Goal: Task Accomplishment & Management: Use online tool/utility

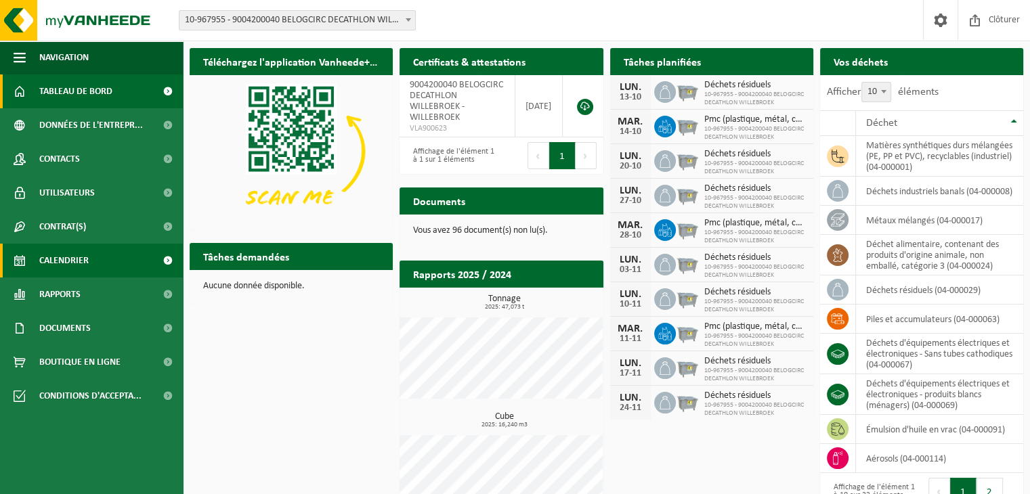
click at [65, 261] on span "Calendrier" at bounding box center [63, 261] width 49 height 34
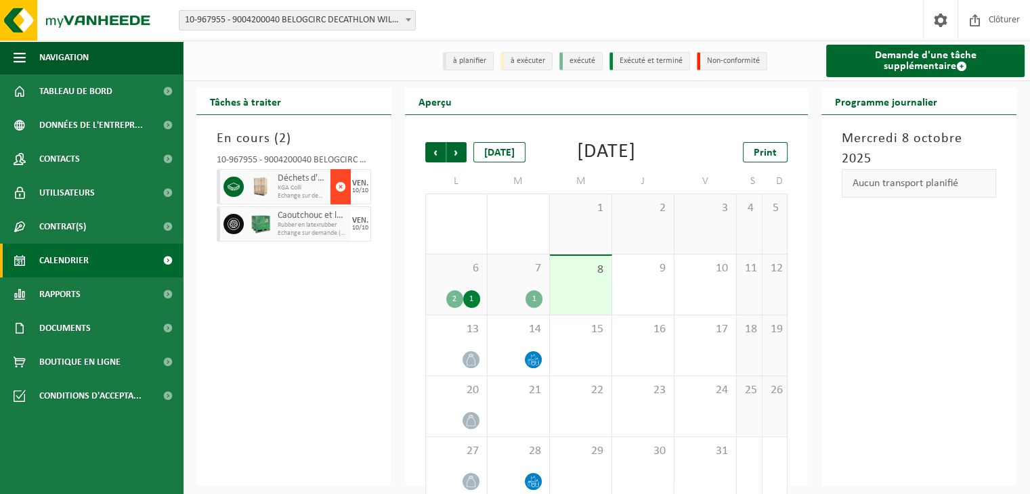
click at [341, 188] on span "button" at bounding box center [340, 186] width 11 height 27
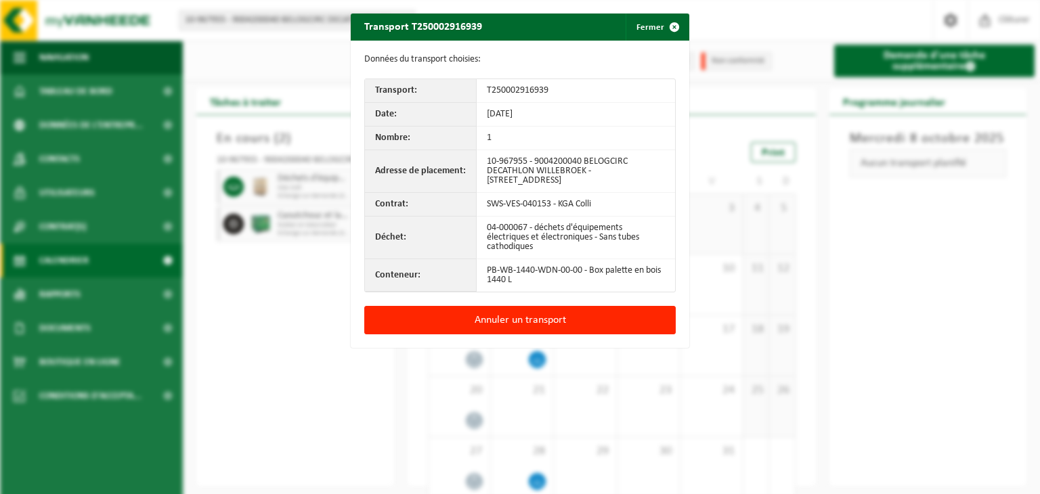
click at [341, 188] on div "Transport T250002916939 Fermer Données du transport choisies: Transport: T25000…" at bounding box center [520, 247] width 1040 height 494
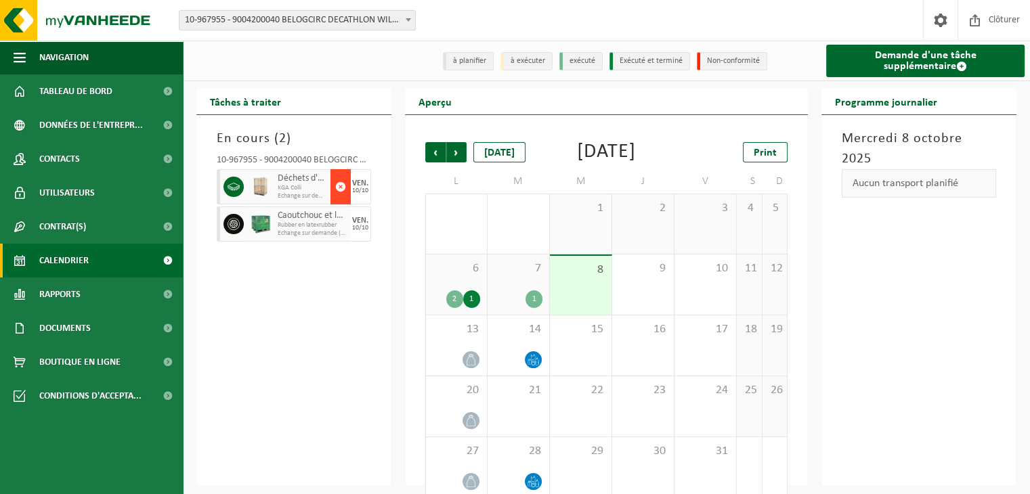
click at [343, 193] on span "button" at bounding box center [340, 186] width 11 height 27
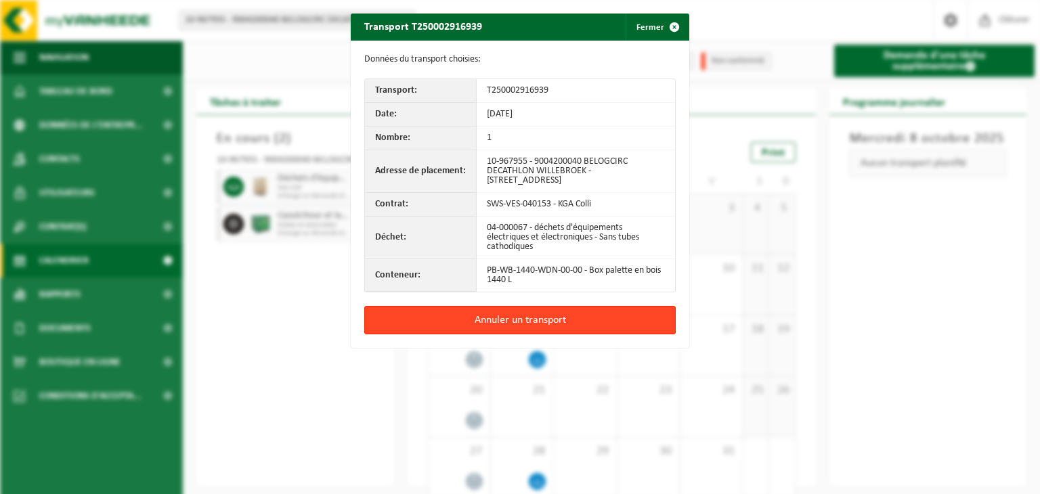
click at [490, 321] on button "Annuler un transport" at bounding box center [519, 320] width 311 height 28
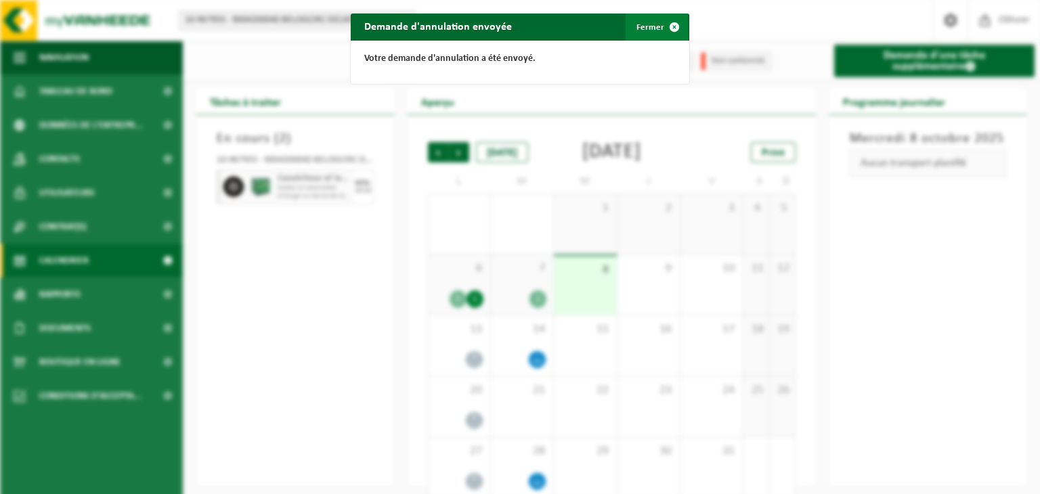
click at [655, 31] on button "Fermer" at bounding box center [657, 27] width 62 height 27
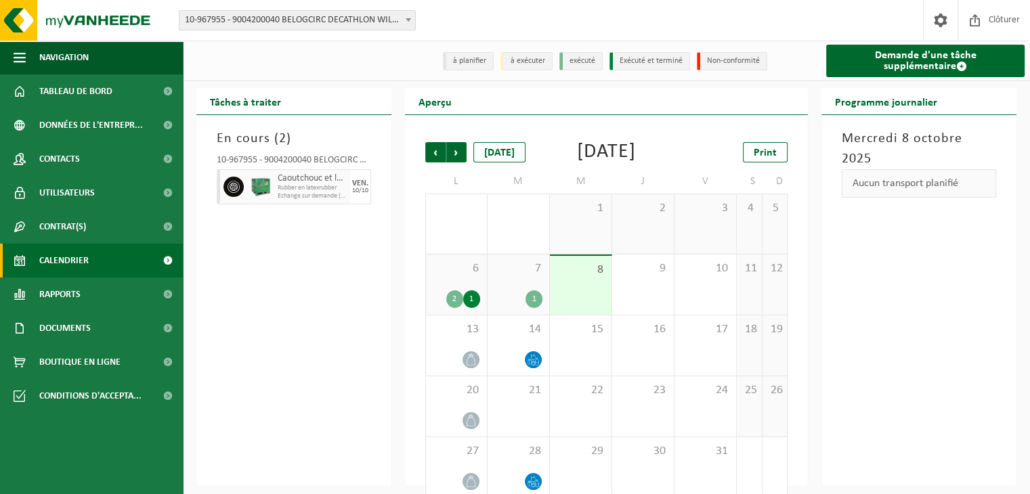
scroll to position [39, 0]
